Goal: Task Accomplishment & Management: Use online tool/utility

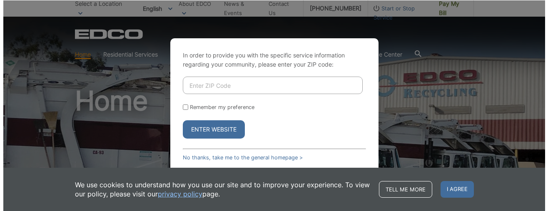
scroll to position [77, 0]
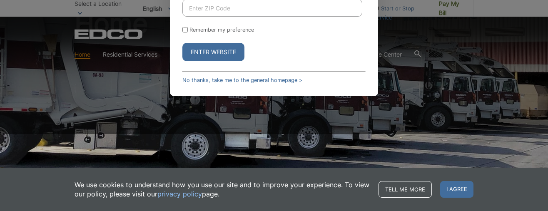
click at [221, 49] on button "Enter Website" at bounding box center [213, 52] width 62 height 18
drag, startPoint x: 196, startPoint y: 7, endPoint x: 142, endPoint y: 53, distance: 70.3
click at [142, 53] on div "In order to provide you with the specific service information regarding your co…" at bounding box center [274, 28] width 548 height 211
click at [200, 54] on button "Enter Website" at bounding box center [213, 52] width 62 height 18
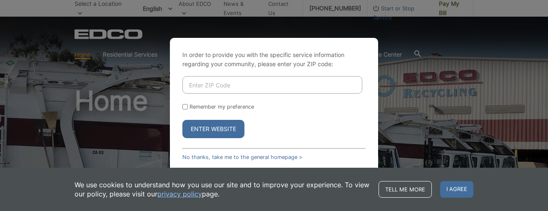
click at [201, 87] on input "Enter ZIP Code" at bounding box center [272, 84] width 180 height 17
click at [200, 130] on button "Enter Website" at bounding box center [213, 129] width 62 height 18
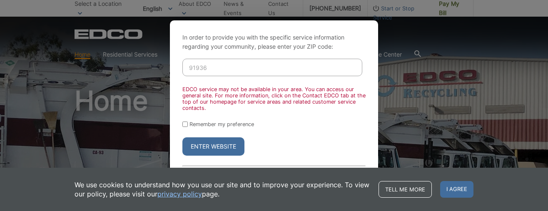
click at [207, 67] on input "91936" at bounding box center [272, 67] width 180 height 17
type input "91935"
click at [207, 145] on button "Enter Website" at bounding box center [213, 146] width 62 height 18
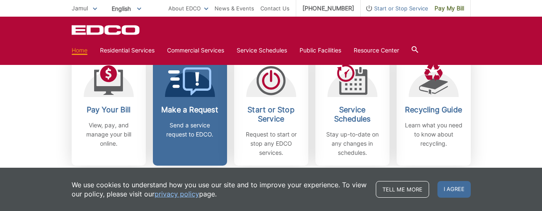
scroll to position [255, 0]
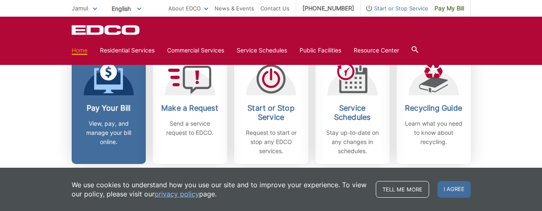
click at [104, 81] on icon at bounding box center [108, 79] width 29 height 30
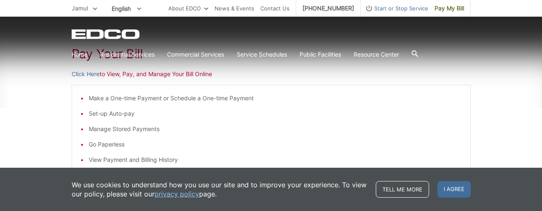
scroll to position [142, 0]
